Goal: Task Accomplishment & Management: Manage account settings

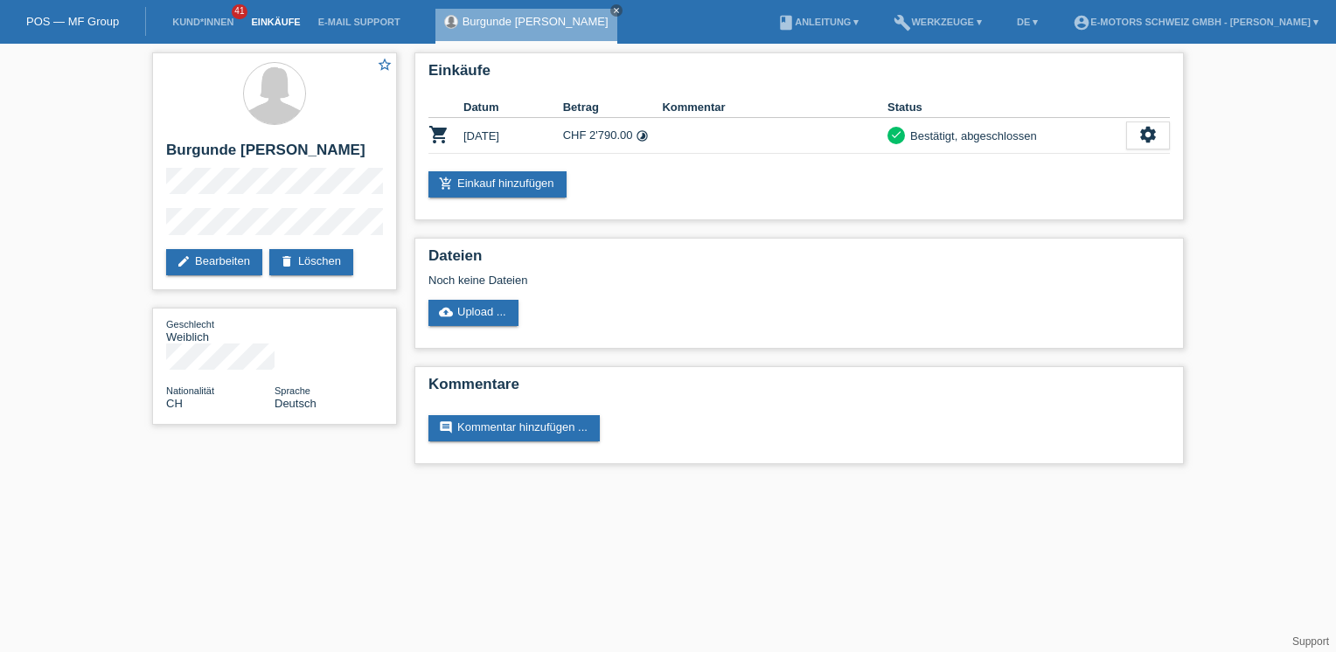
click at [290, 23] on link "Einkäufe" at bounding box center [275, 22] width 66 height 10
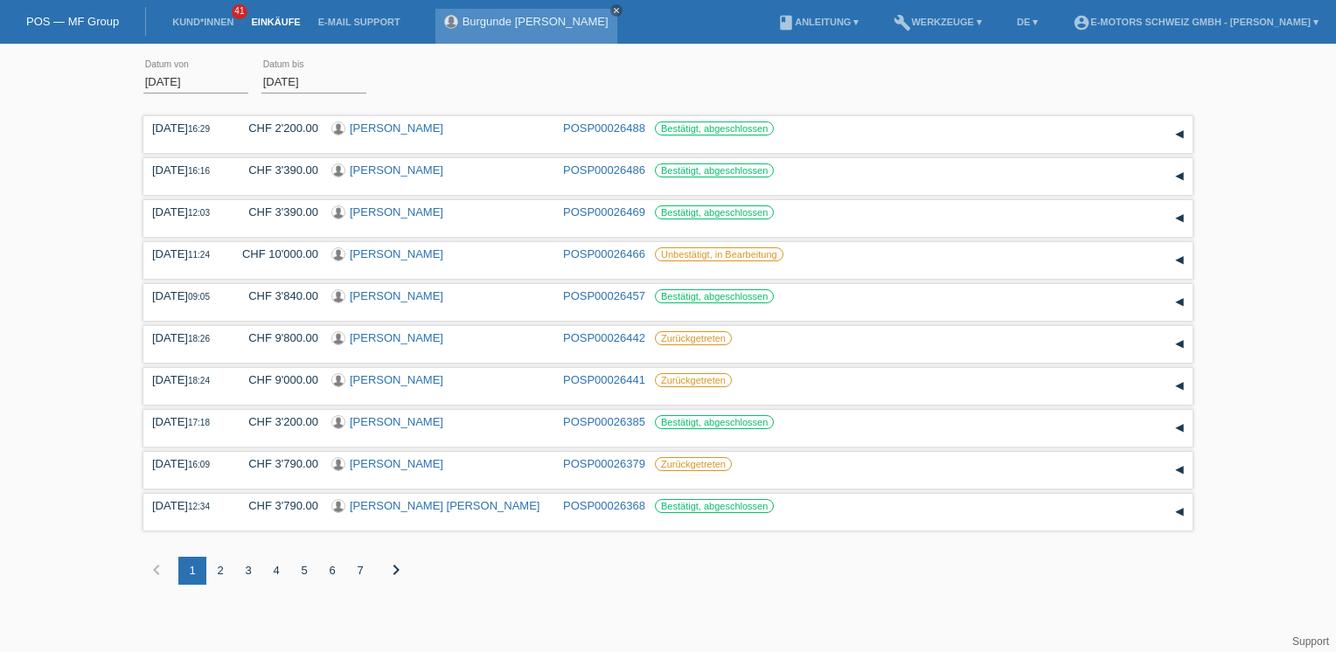
click at [621, 9] on icon "close" at bounding box center [616, 10] width 9 height 9
click at [374, 209] on link "[PERSON_NAME]" at bounding box center [397, 211] width 94 height 13
click at [580, 212] on link "POSP00026469" at bounding box center [604, 211] width 82 height 13
click at [595, 165] on link "POSP00026486" at bounding box center [604, 169] width 82 height 13
click at [579, 129] on link "POSP00026488" at bounding box center [604, 128] width 82 height 13
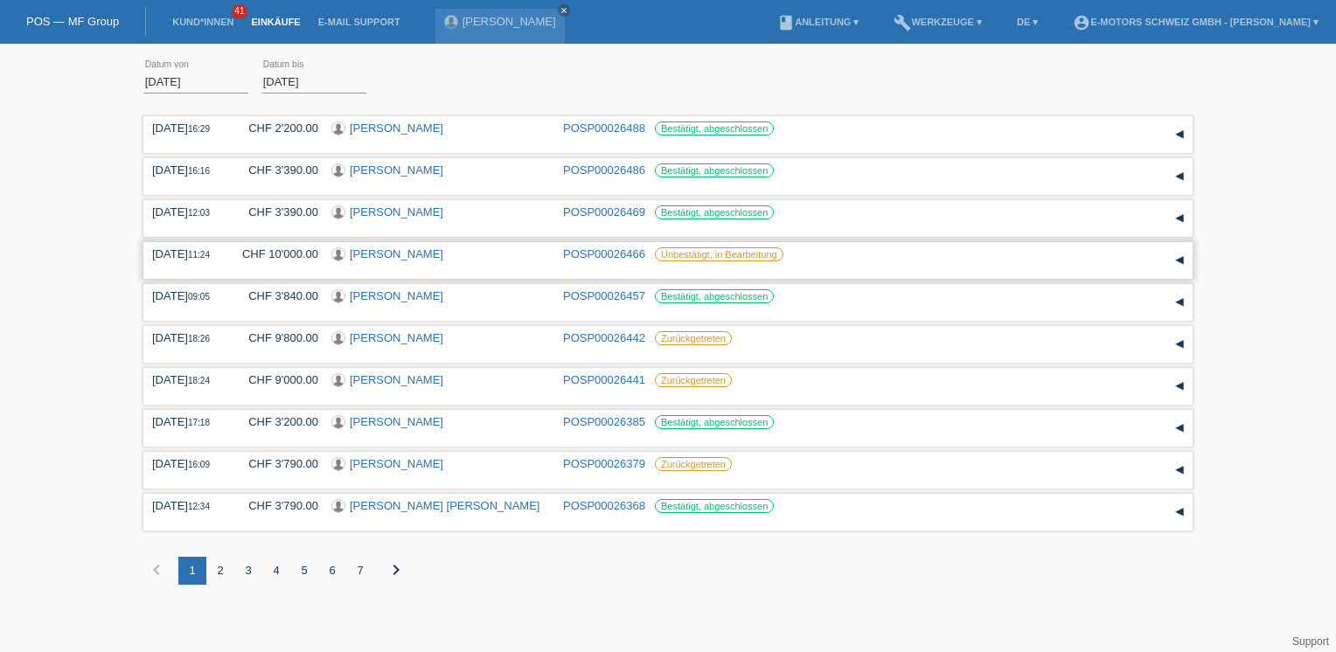
click at [594, 248] on link "POSP00026466" at bounding box center [604, 253] width 82 height 13
click at [593, 295] on link "POSP00026457" at bounding box center [604, 295] width 82 height 13
click at [612, 426] on link "POSP00026385" at bounding box center [604, 421] width 82 height 13
click at [621, 508] on link "POSP00026368" at bounding box center [604, 505] width 82 height 13
click at [226, 21] on link "Kund*innen" at bounding box center [202, 22] width 79 height 10
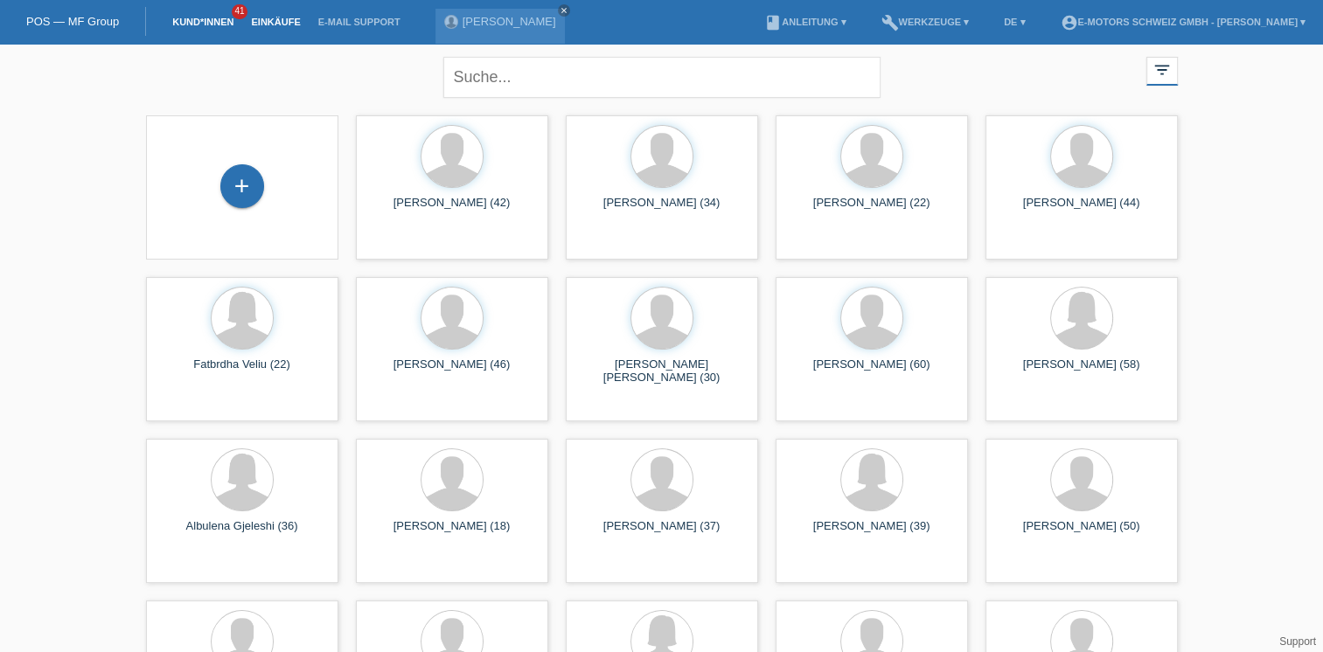
click at [287, 23] on link "Einkäufe" at bounding box center [275, 22] width 66 height 10
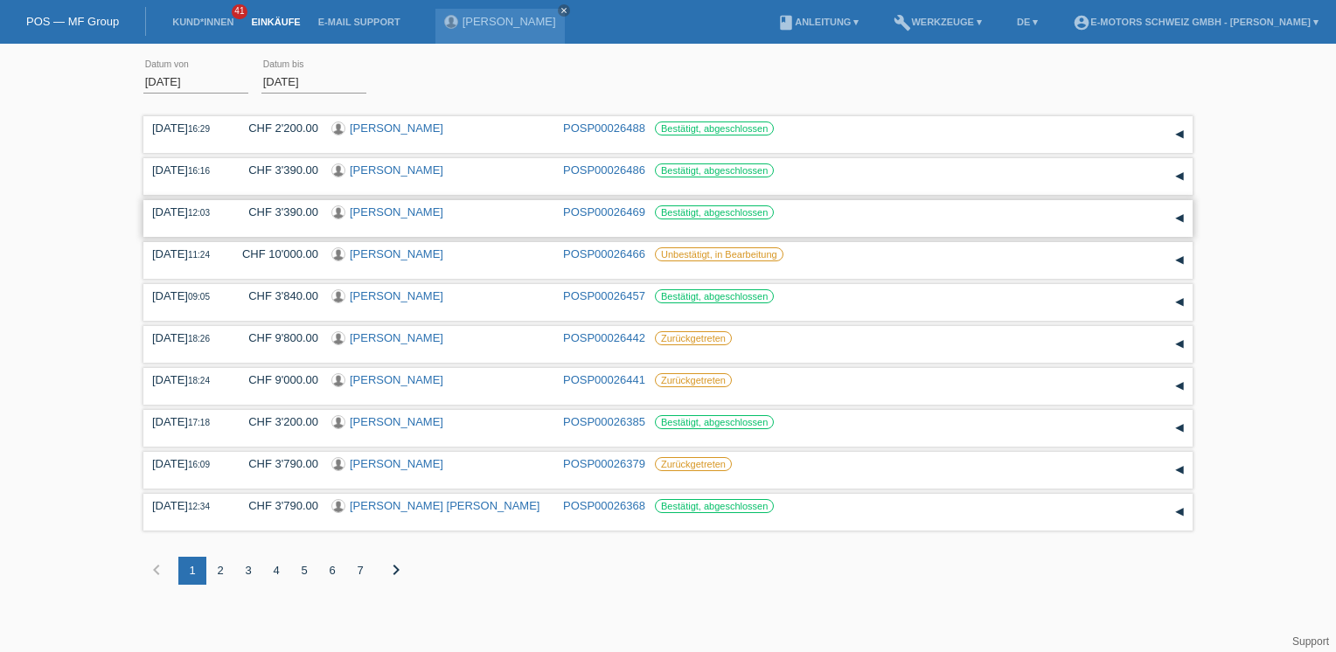
click at [375, 211] on link "[PERSON_NAME]" at bounding box center [397, 211] width 94 height 13
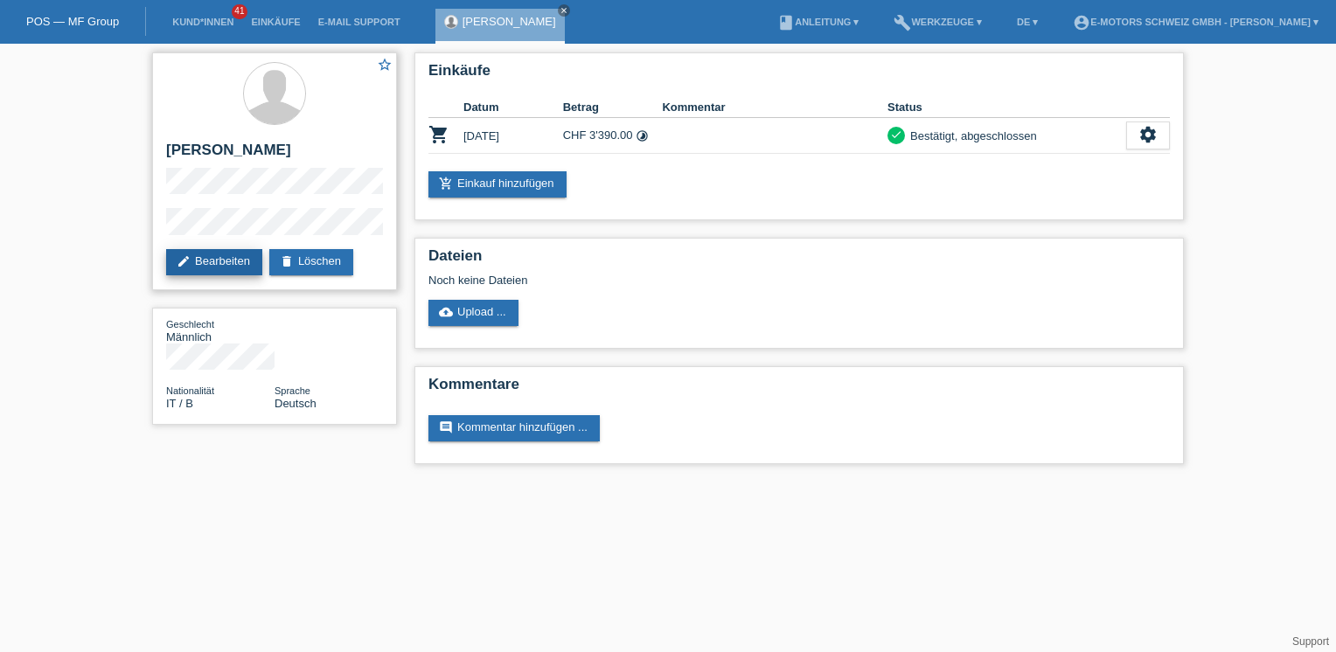
click at [212, 256] on link "edit Bearbeiten" at bounding box center [214, 262] width 96 height 26
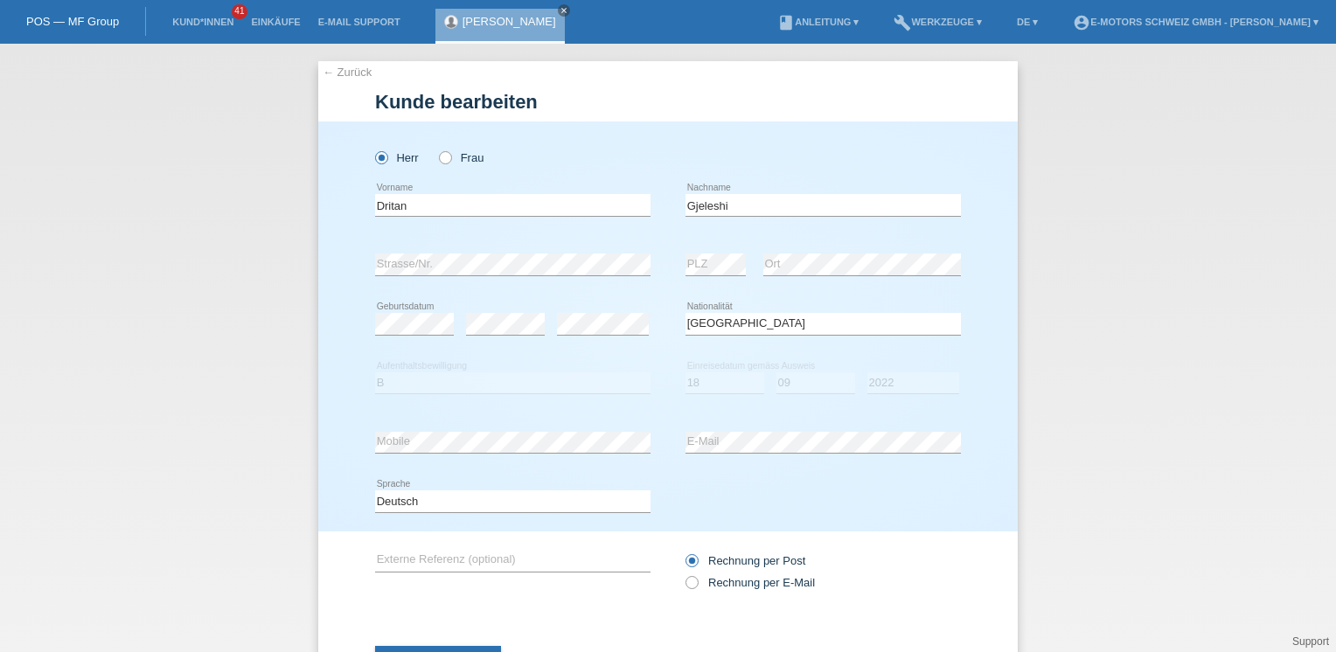
select select "IT"
select select "B"
select select "18"
select select "09"
click at [890, 379] on select "Jahr 2025 2024 2023 2022 2021 2020 2019 2018 2017 2016 2015 2014 2013 2012 2011…" at bounding box center [913, 382] width 92 height 21
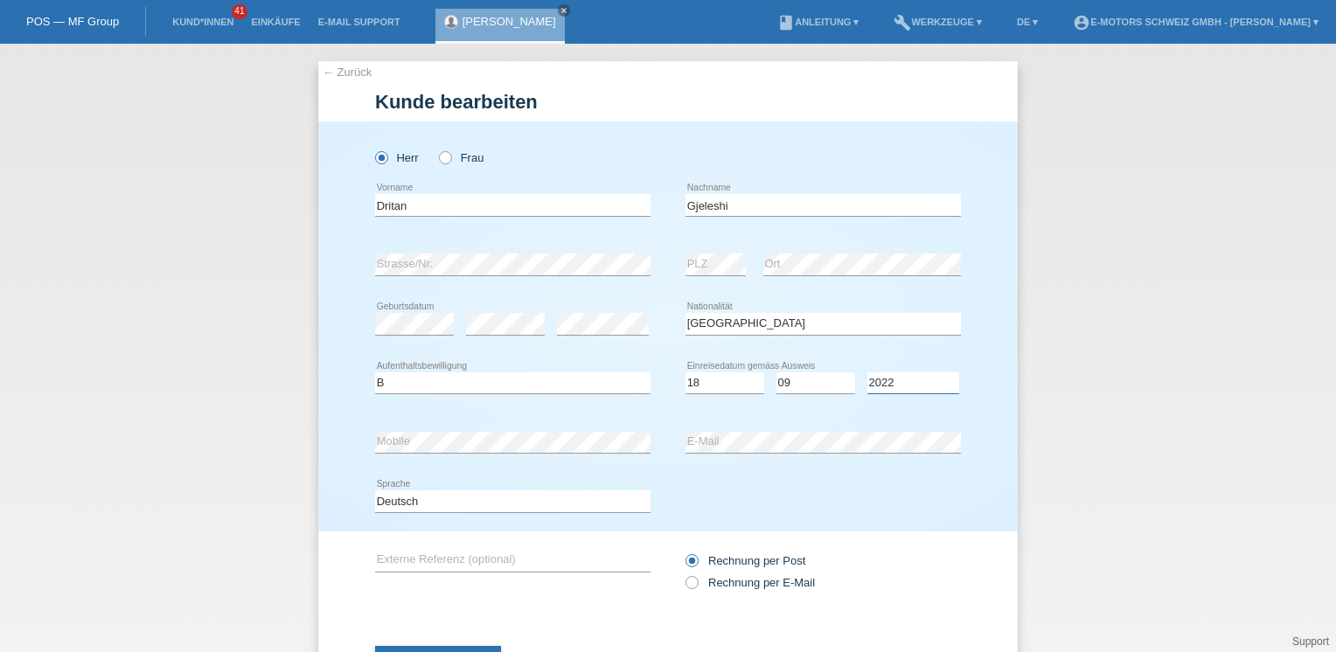
select select "2023"
click at [867, 372] on select "Jahr 2025 2024 2023 2022 2021 2020 2019 2018 2017 2016 2015 2014 2013 2012 2011…" at bounding box center [913, 382] width 92 height 21
click at [815, 384] on select "Monat 01 02 03 04 05 06 07 08 09 10 11" at bounding box center [815, 382] width 79 height 21
select select "08"
click at [776, 372] on select "Monat 01 02 03 04 05 06 07 08 09 10 11" at bounding box center [815, 382] width 79 height 21
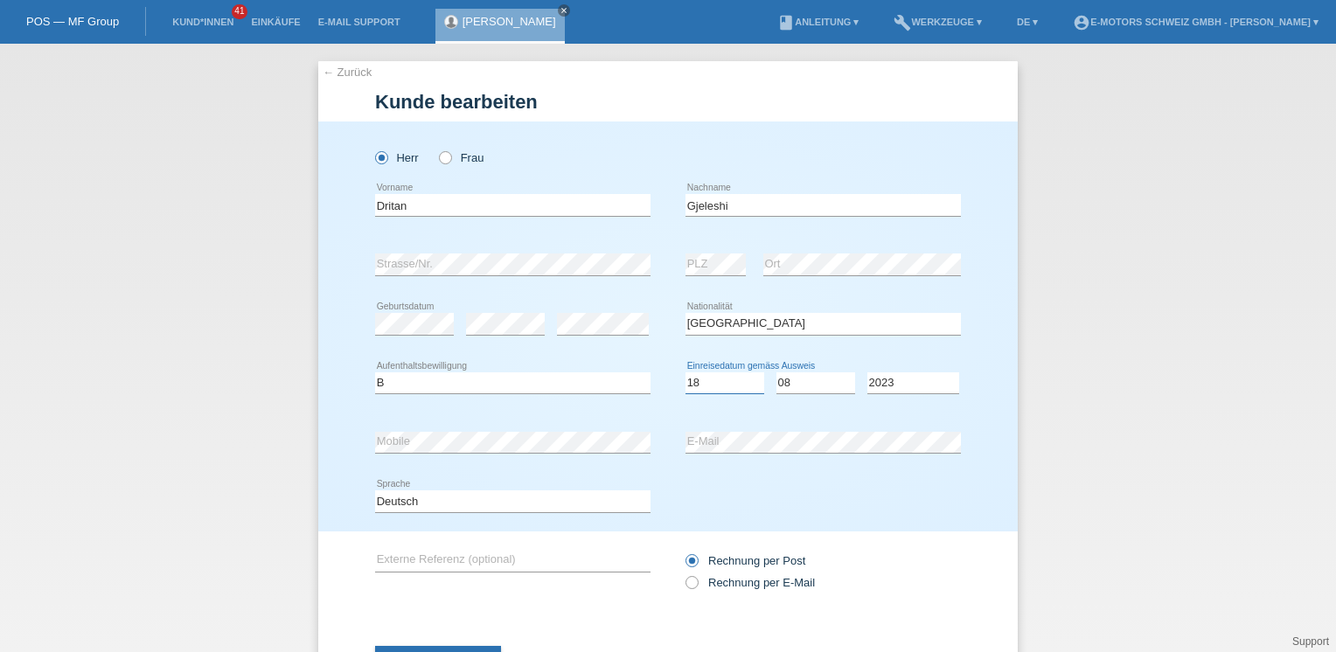
click at [710, 383] on select "Tag 01 02 03 04 05 06 07 08 09 10 11" at bounding box center [724, 382] width 79 height 21
select select "01"
click at [685, 372] on select "Tag 01 02 03 04 05 06 07 08 09 10 11" at bounding box center [724, 382] width 79 height 21
click at [469, 648] on button "Speichern" at bounding box center [438, 662] width 126 height 33
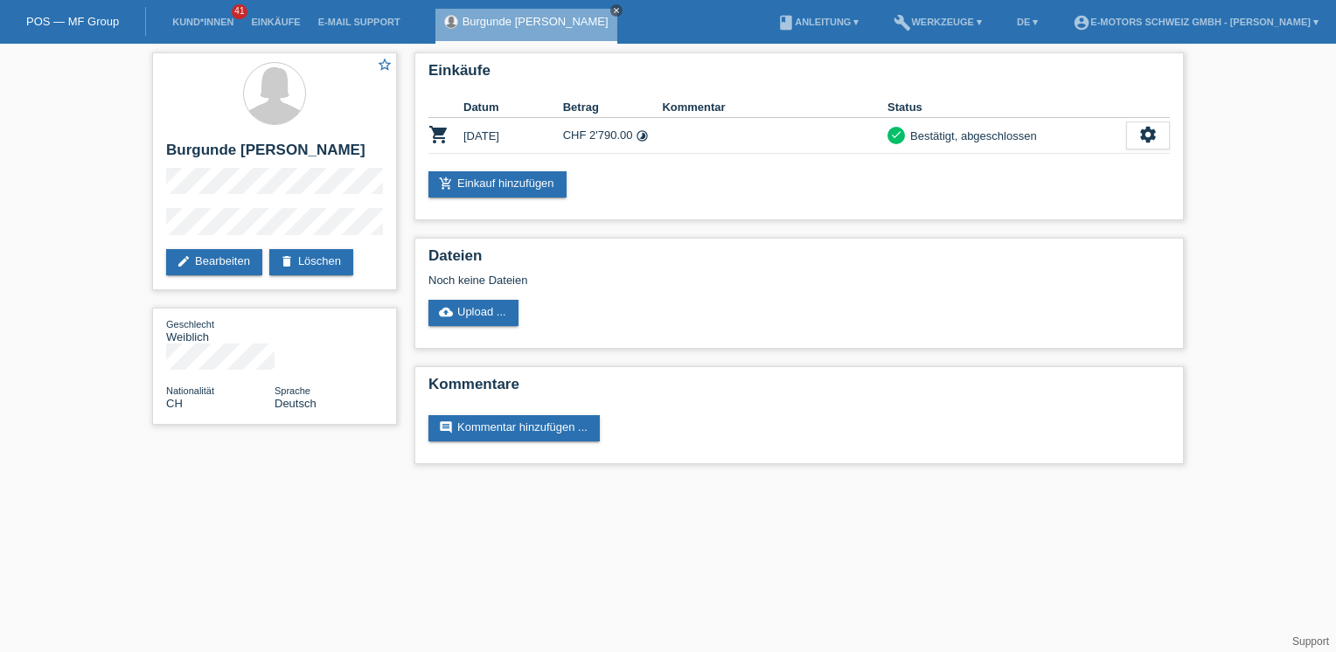
click at [621, 8] on icon "close" at bounding box center [616, 10] width 9 height 9
click at [262, 22] on link "Einkäufe" at bounding box center [275, 22] width 66 height 10
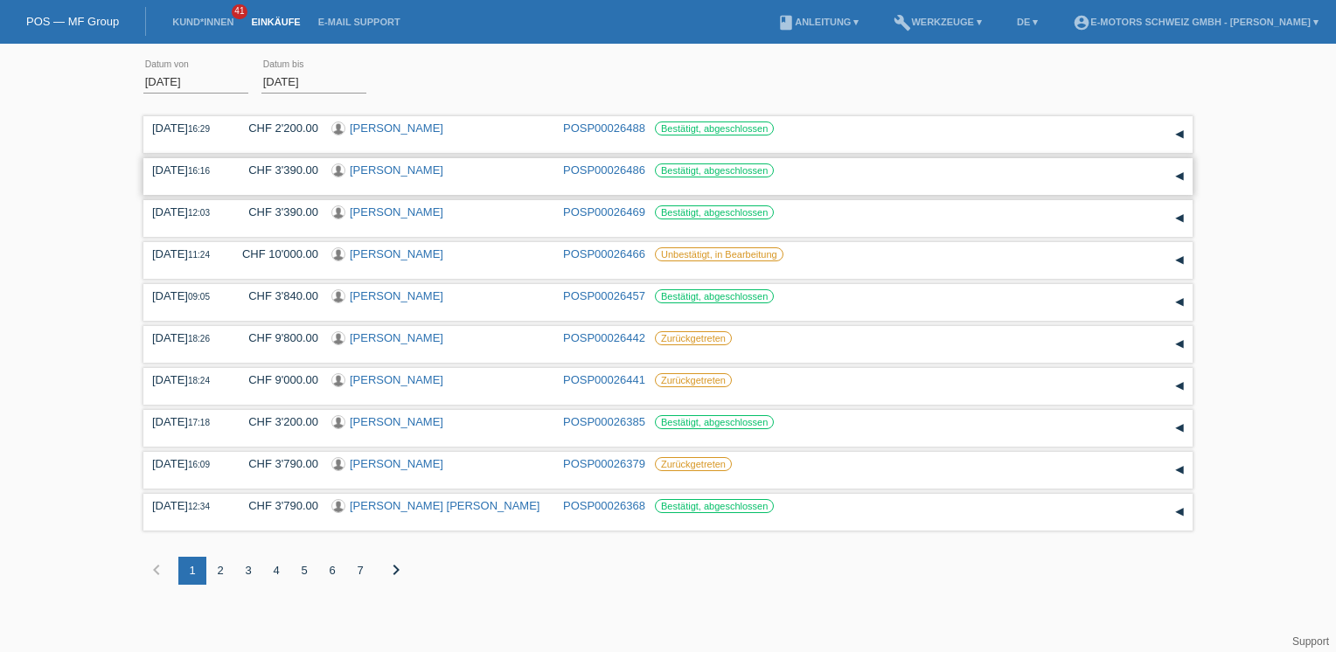
click at [605, 166] on link "POSP00026486" at bounding box center [604, 169] width 82 height 13
click at [399, 213] on link "[PERSON_NAME]" at bounding box center [397, 211] width 94 height 13
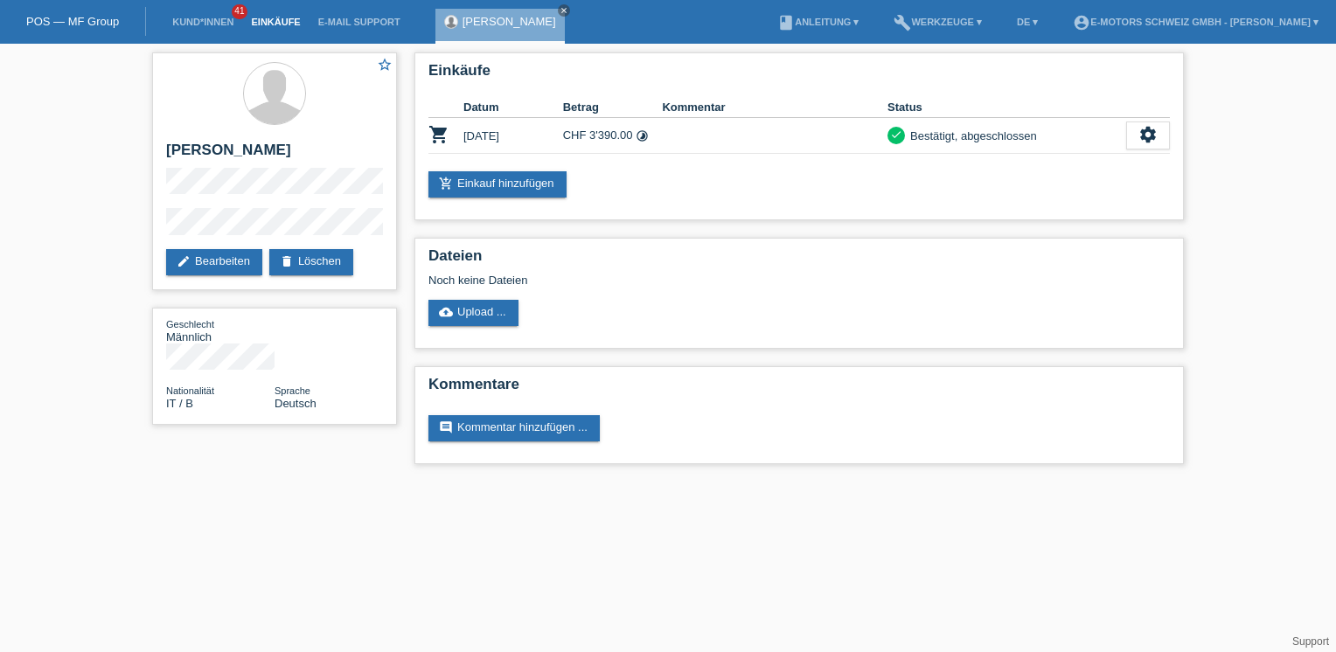
click at [274, 23] on link "Einkäufe" at bounding box center [275, 22] width 66 height 10
